Goal: Transaction & Acquisition: Purchase product/service

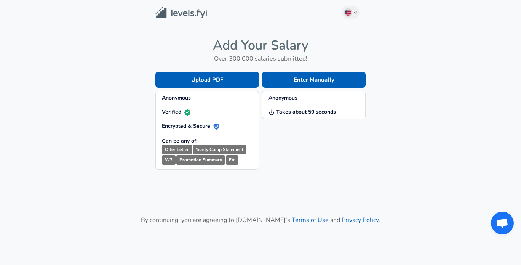
click at [180, 145] on small "Offer Letter" at bounding box center [177, 150] width 30 height 10
click at [174, 145] on small "Offer Letter" at bounding box center [177, 150] width 30 height 10
click at [219, 124] on icon at bounding box center [216, 126] width 6 height 6
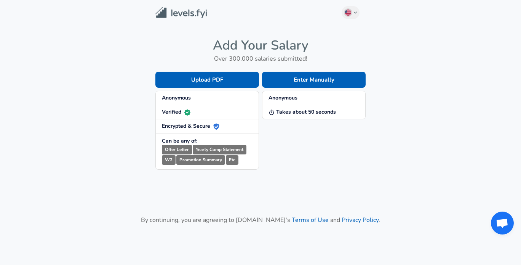
click at [219, 124] on icon at bounding box center [216, 126] width 6 height 6
click at [220, 132] on li "Encrypted & Secure" at bounding box center [207, 126] width 103 height 14
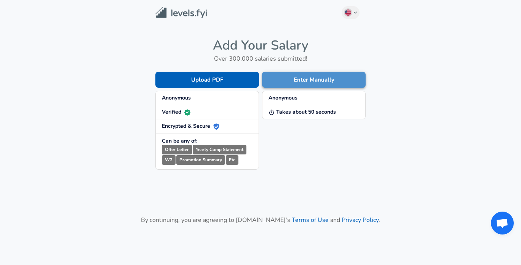
click at [279, 81] on button "Enter Manually" at bounding box center [314, 80] width 104 height 16
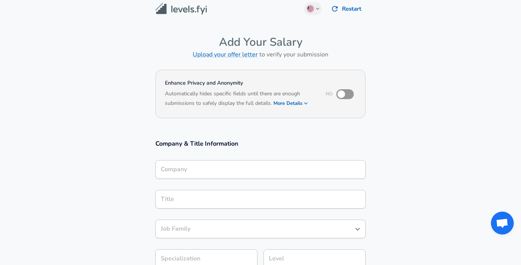
scroll to position [6, 0]
click at [348, 91] on input "checkbox" at bounding box center [341, 93] width 43 height 14
click at [348, 91] on input "checkbox" at bounding box center [348, 93] width 43 height 14
click at [348, 91] on input "checkbox" at bounding box center [341, 93] width 43 height 14
checkbox input "true"
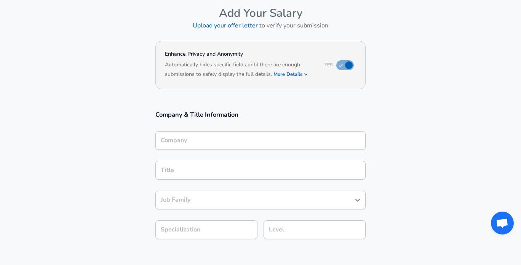
scroll to position [42, 0]
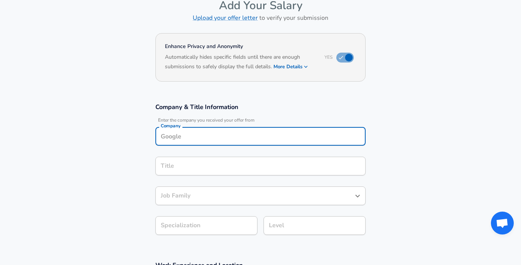
click at [271, 145] on div "Company" at bounding box center [260, 136] width 210 height 19
click at [182, 166] on strong "Outcomes" at bounding box center [184, 166] width 26 height 8
type input "Outcomes"
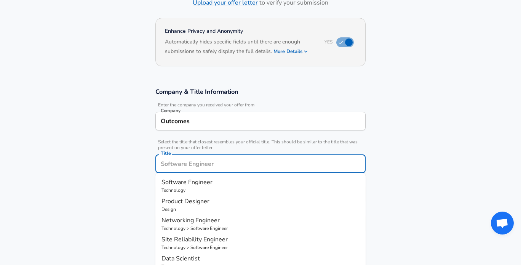
click at [175, 165] on input "Title" at bounding box center [260, 164] width 203 height 12
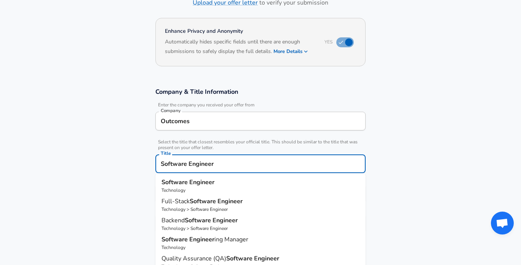
click at [195, 182] on strong "Engineer" at bounding box center [201, 182] width 25 height 8
type input "Software Engineer"
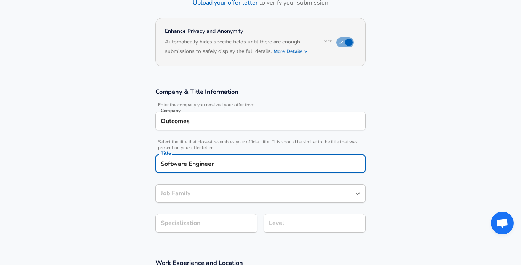
type input "Software Engineer"
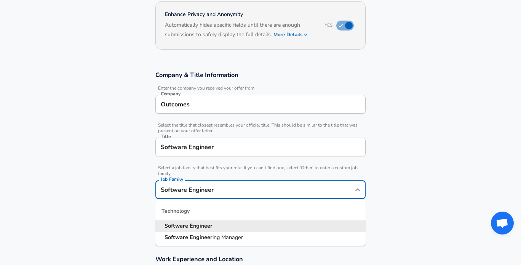
scroll to position [89, 0]
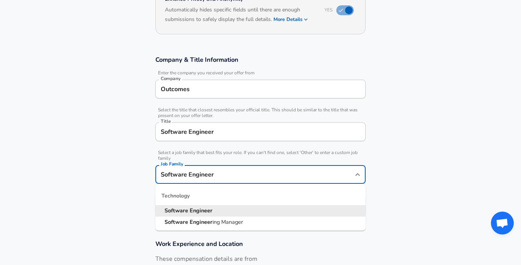
click at [212, 180] on input "Software Engineer" at bounding box center [255, 174] width 192 height 12
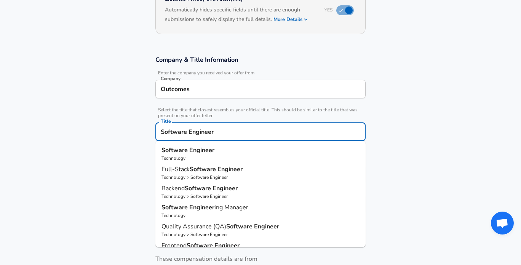
scroll to position [0, 0]
click at [221, 130] on input "Software Engineer" at bounding box center [260, 132] width 203 height 12
click at [233, 133] on input "Software Engineer" at bounding box center [260, 132] width 203 height 12
type input "Software Engineer"
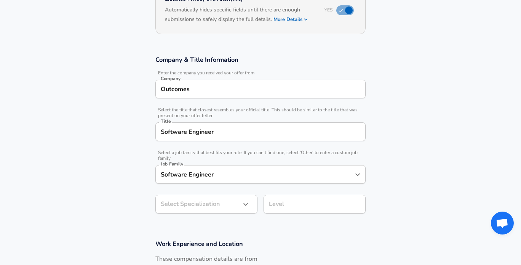
click at [124, 166] on section "Company & Title Information Enter the company you received your offer from Comp…" at bounding box center [260, 138] width 521 height 184
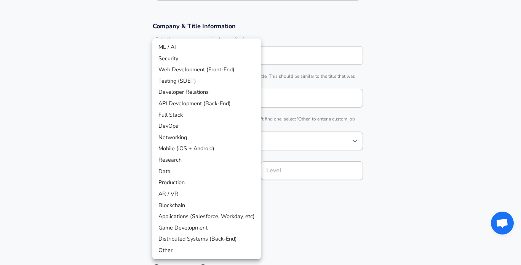
scroll to position [146, 0]
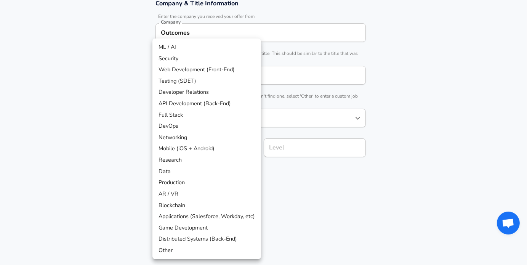
click at [300, 174] on div at bounding box center [263, 132] width 527 height 265
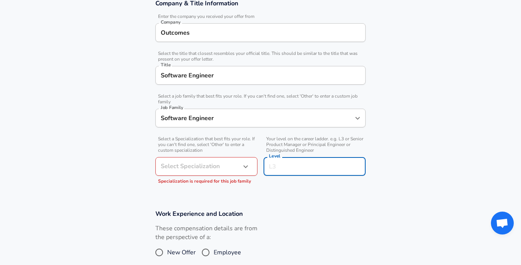
scroll to position [161, 0]
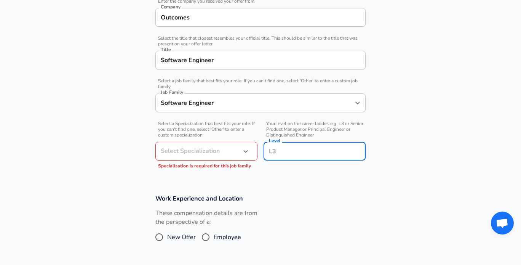
click at [287, 152] on input "Level" at bounding box center [314, 151] width 95 height 12
type input "L1"
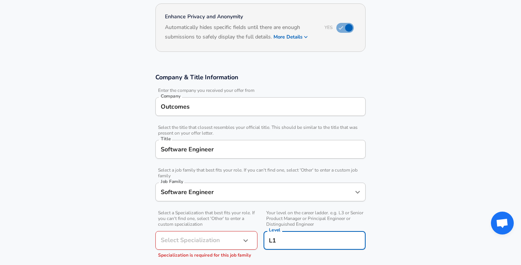
scroll to position [0, 0]
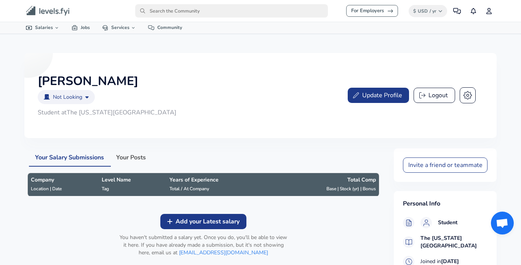
scroll to position [30, 0]
